Goal: Task Accomplishment & Management: Manage account settings

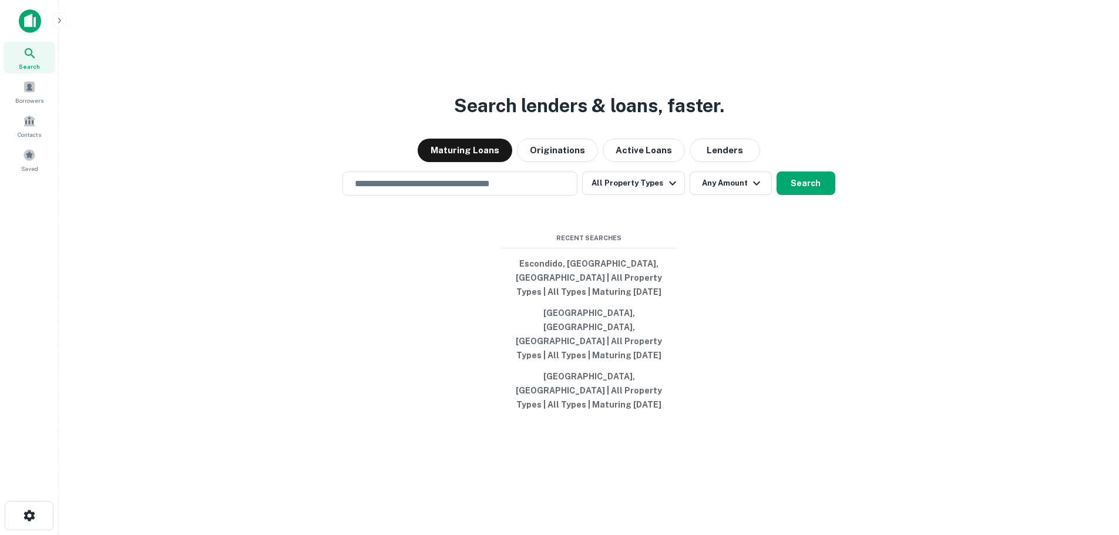
click at [51, 21] on div at bounding box center [77, 20] width 117 height 23
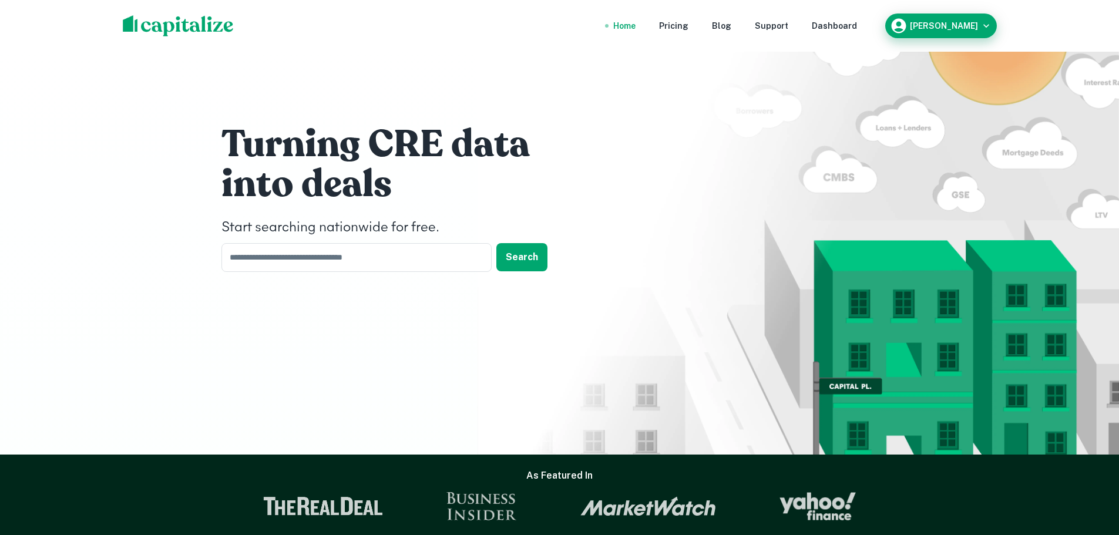
click at [976, 24] on h6 "[PERSON_NAME]" at bounding box center [944, 26] width 68 height 8
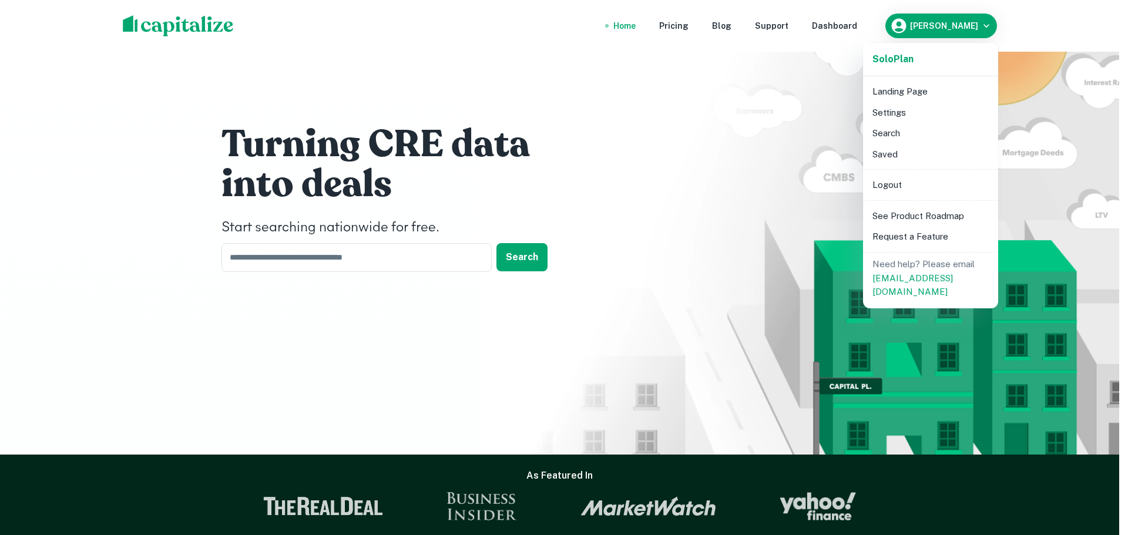
click at [909, 110] on li "Settings" at bounding box center [930, 112] width 126 height 21
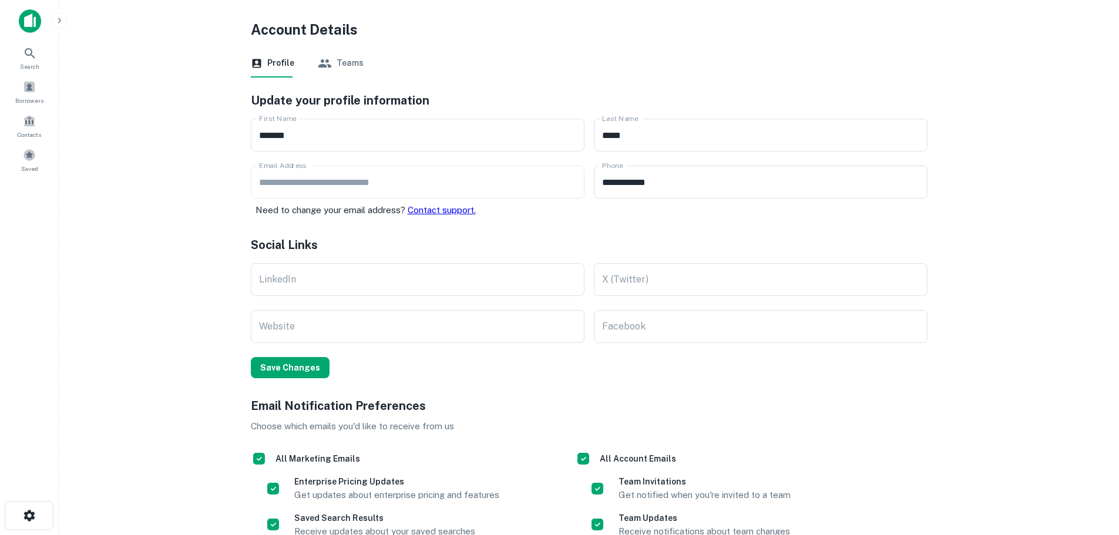
click at [26, 22] on img at bounding box center [30, 20] width 22 height 23
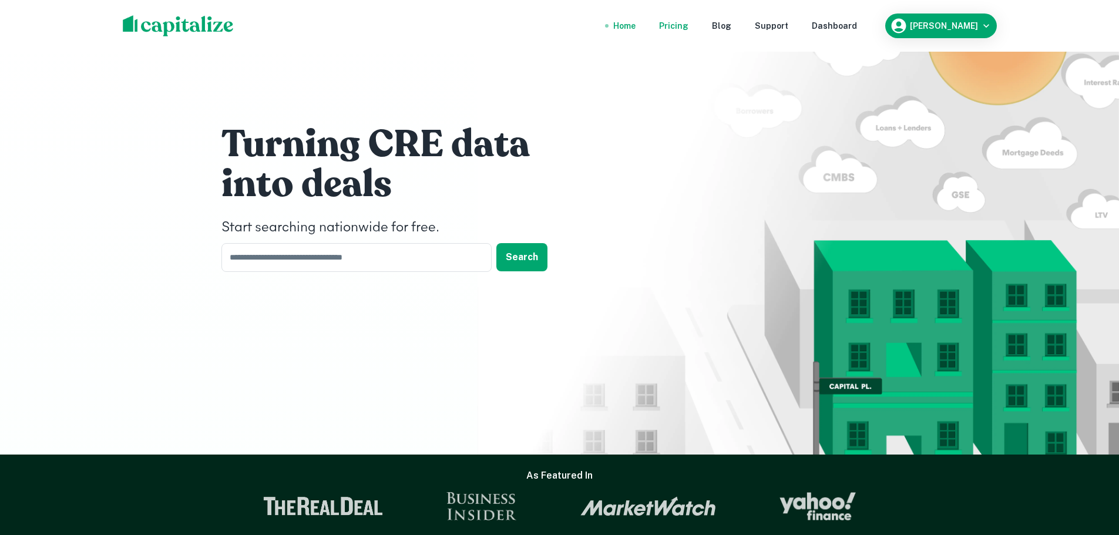
click at [688, 25] on div "Pricing" at bounding box center [673, 25] width 29 height 13
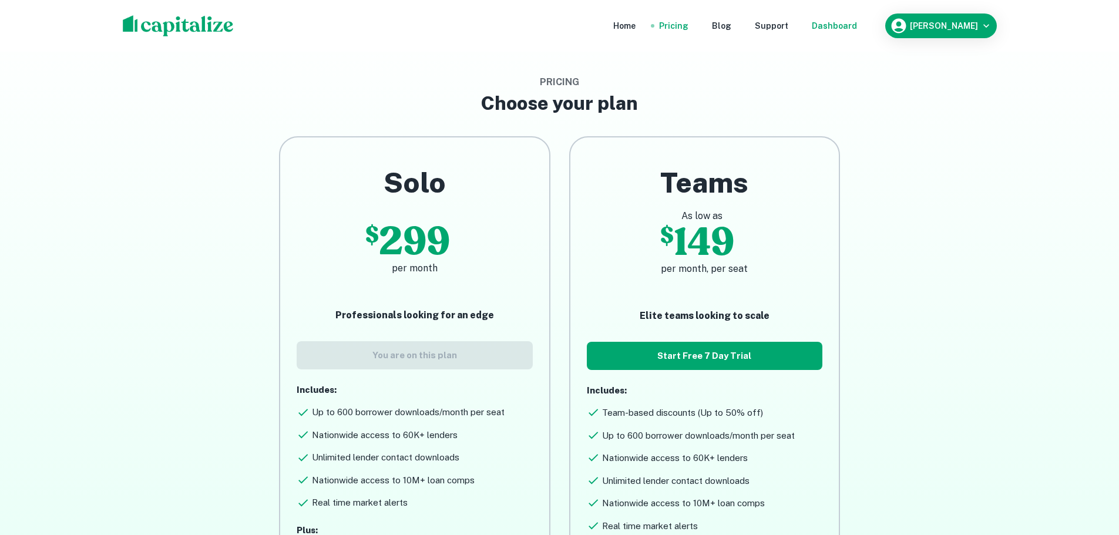
click at [857, 30] on div "Dashboard" at bounding box center [834, 25] width 45 height 13
